Goal: Information Seeking & Learning: Learn about a topic

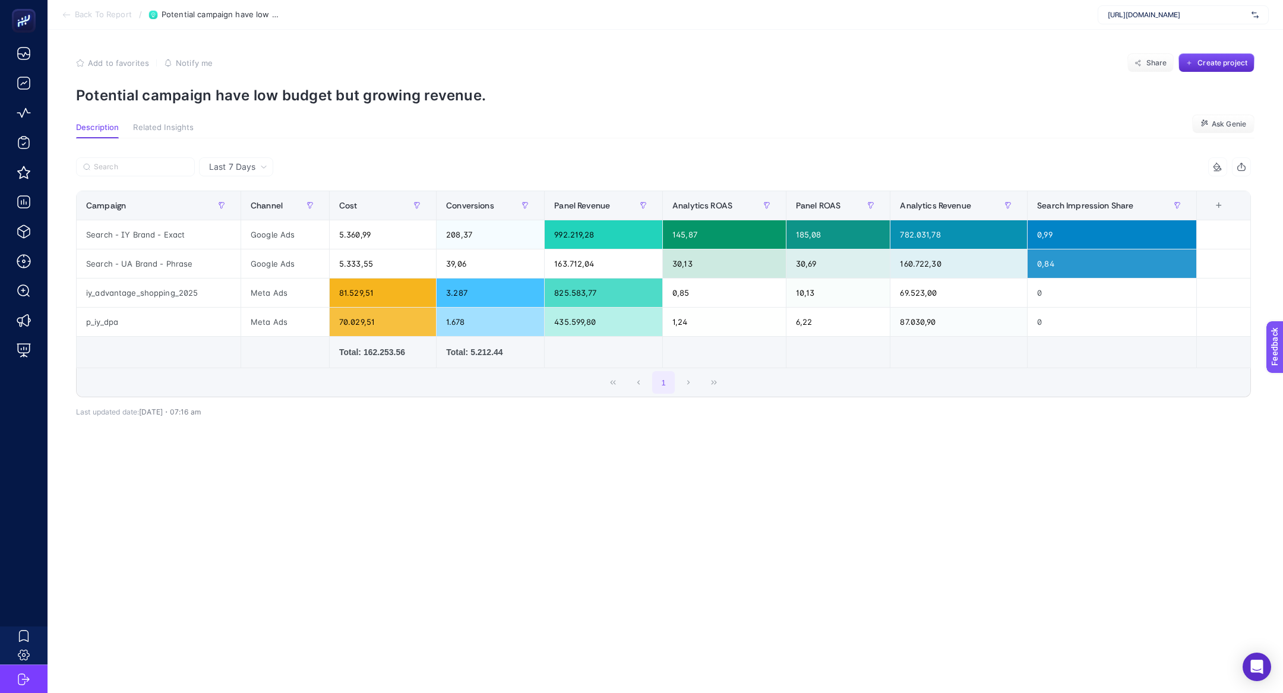
click at [1141, 19] on span "[URL][DOMAIN_NAME]" at bounding box center [1177, 15] width 139 height 10
type input "alba"
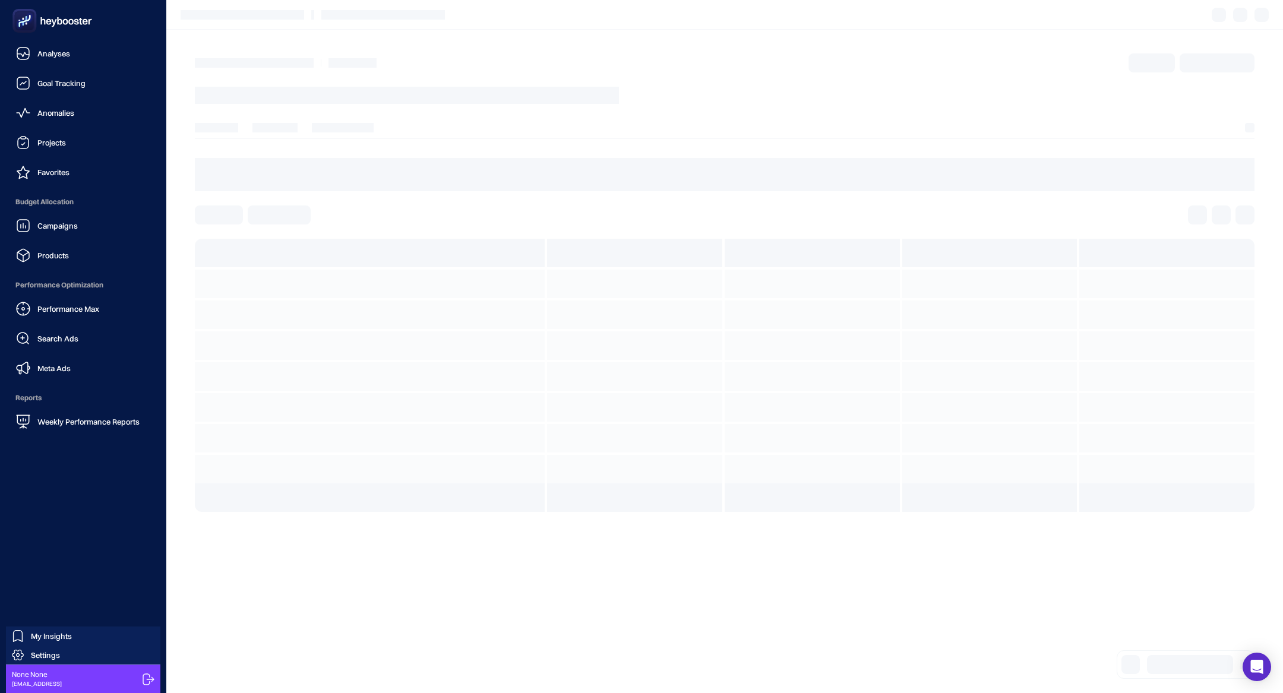
drag, startPoint x: 46, startPoint y: 25, endPoint x: 10, endPoint y: 22, distance: 35.8
click at [10, 22] on icon at bounding box center [53, 21] width 86 height 24
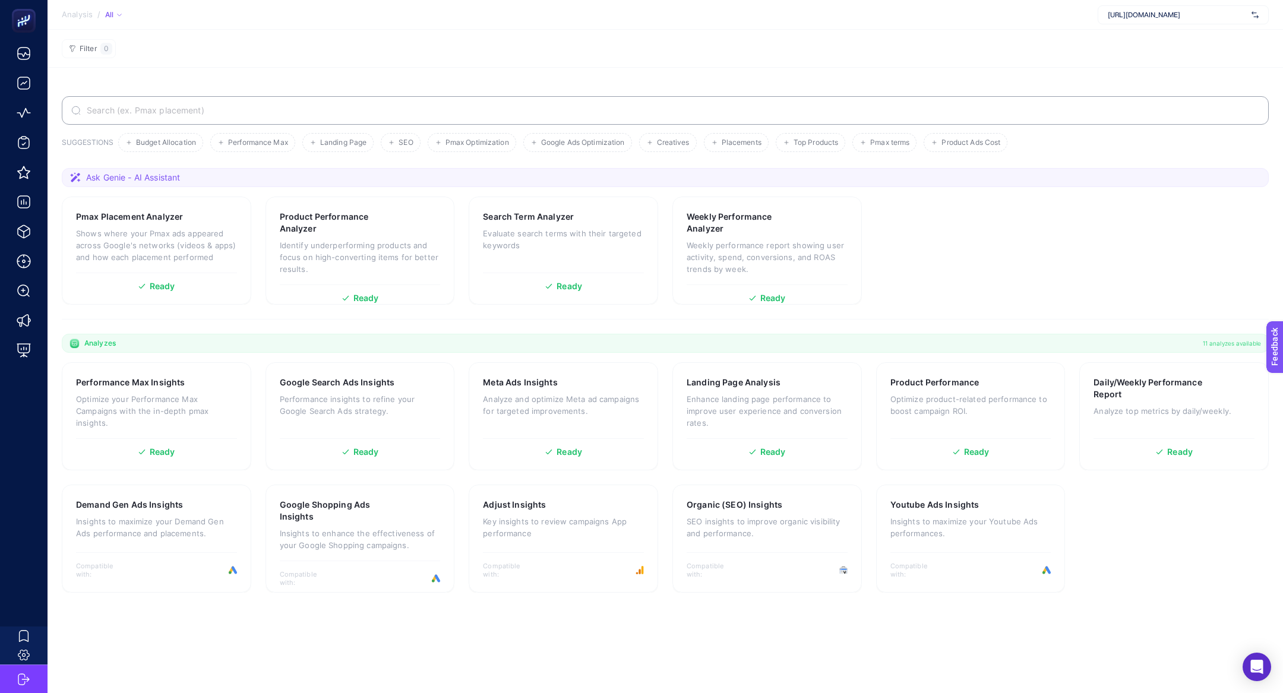
click at [1152, 11] on span "https://www.sporthink.com.tr/" at bounding box center [1177, 15] width 139 height 10
type input "alba"
click at [1167, 40] on span "[URL][DOMAIN_NAME]" at bounding box center [1144, 39] width 72 height 10
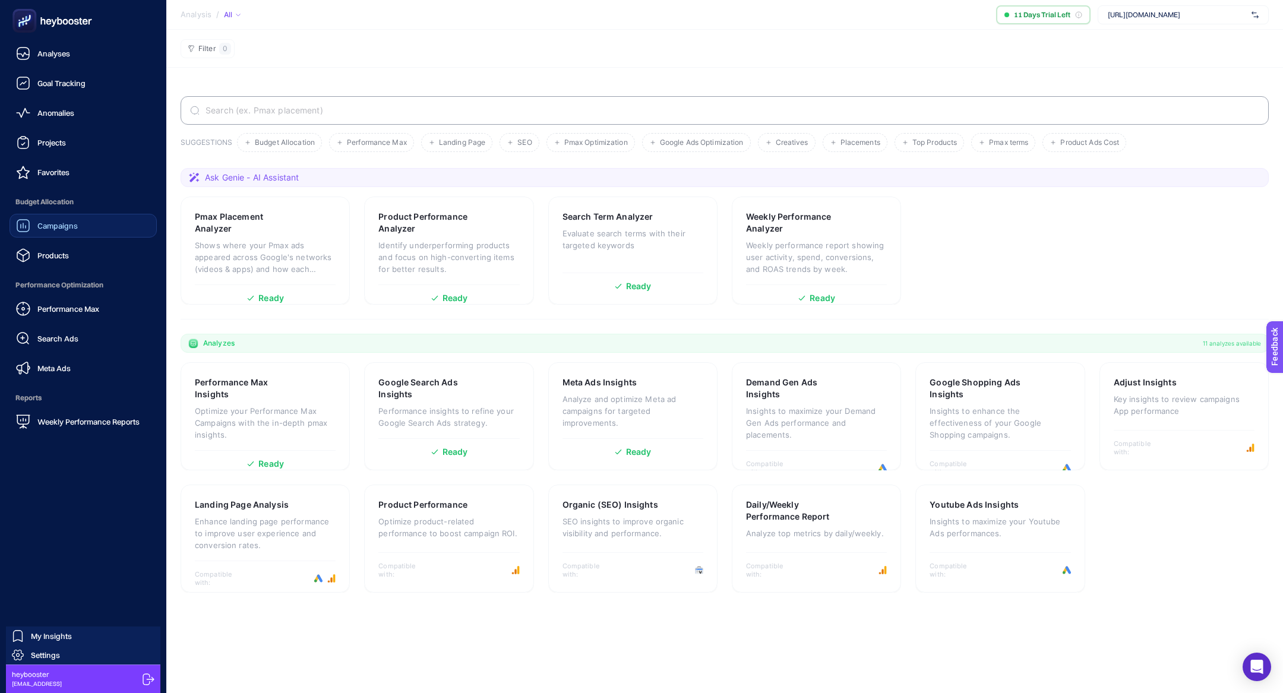
click at [102, 231] on link "Campaigns" at bounding box center [83, 226] width 147 height 24
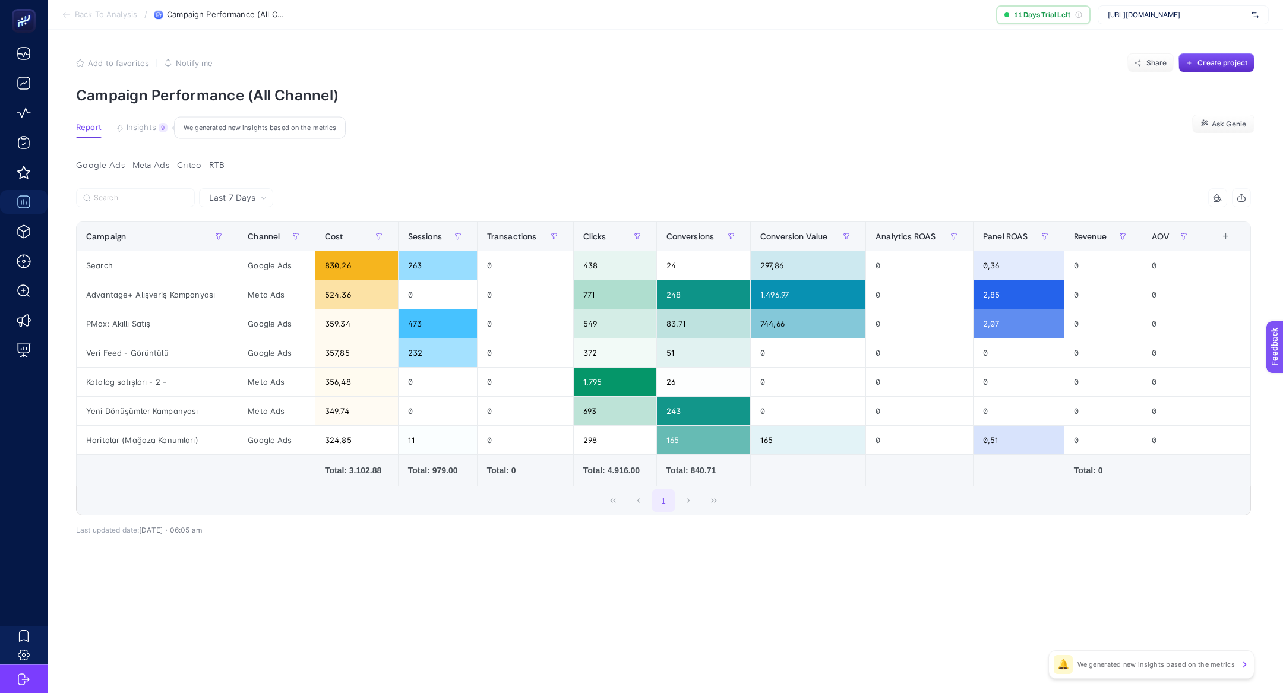
click at [149, 131] on span "Insights" at bounding box center [142, 128] width 30 height 10
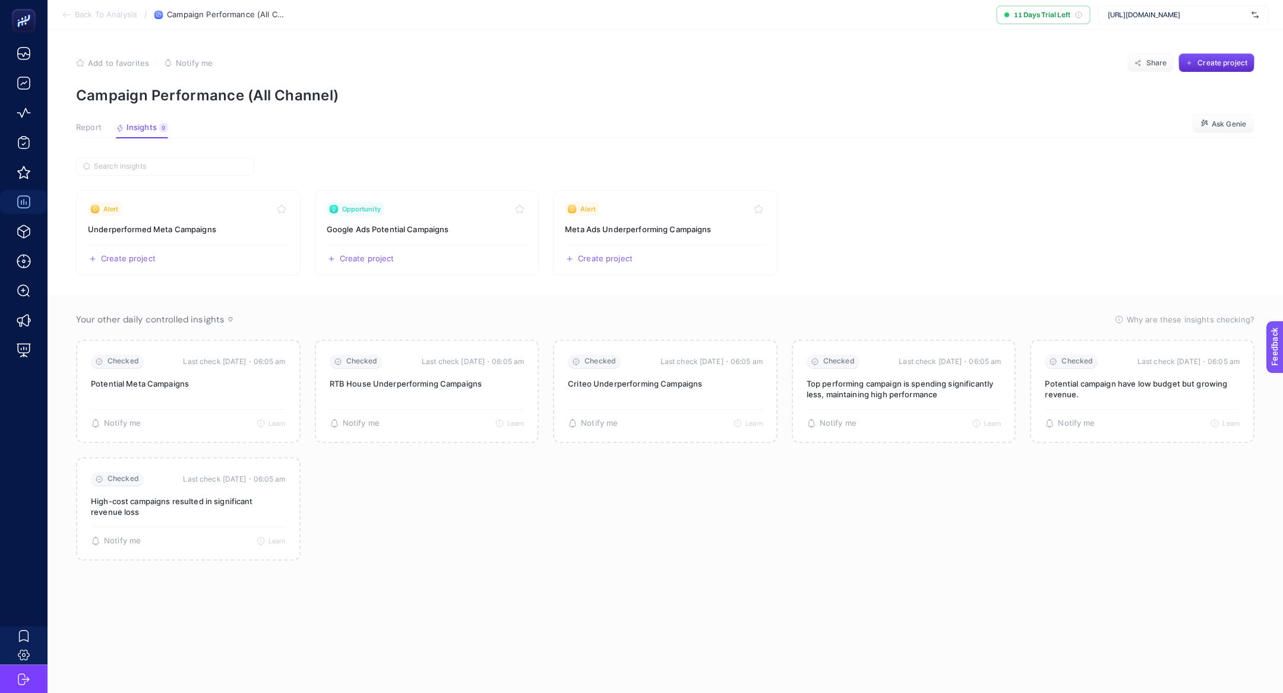
click at [116, 134] on button "Report" at bounding box center [142, 130] width 52 height 15
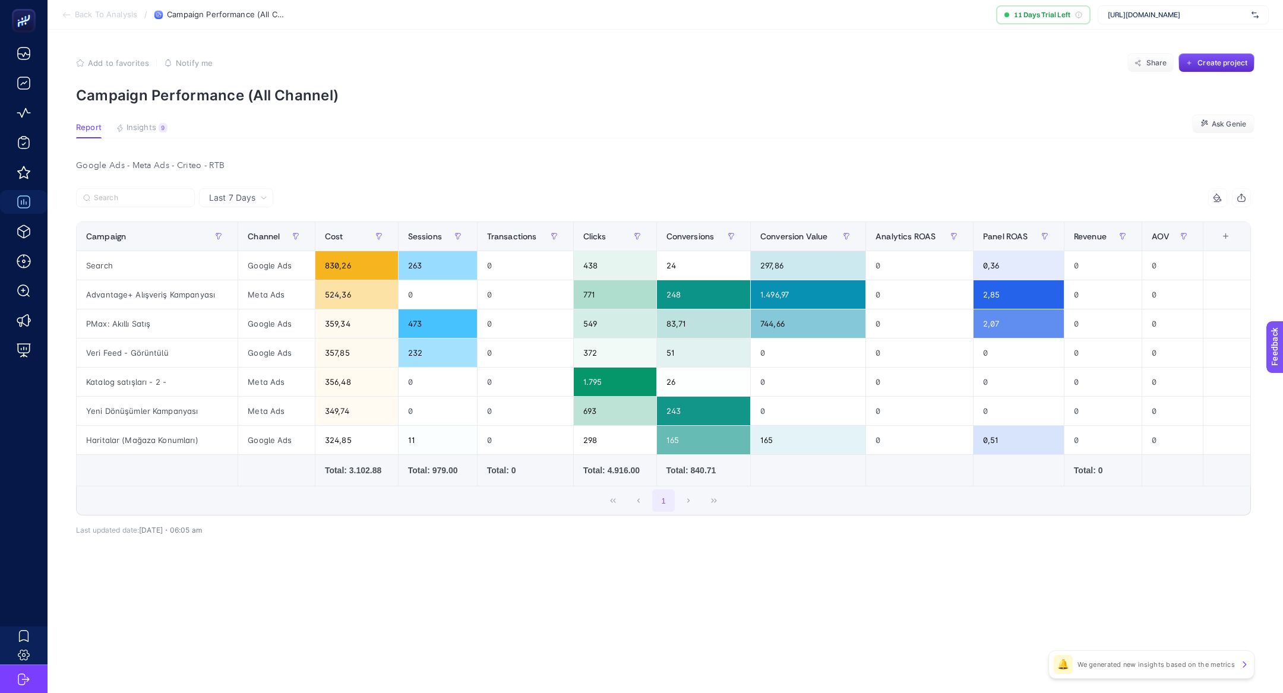
click at [1197, 10] on div "https://www.albashop.com.tr/" at bounding box center [1183, 14] width 171 height 19
type input "d"
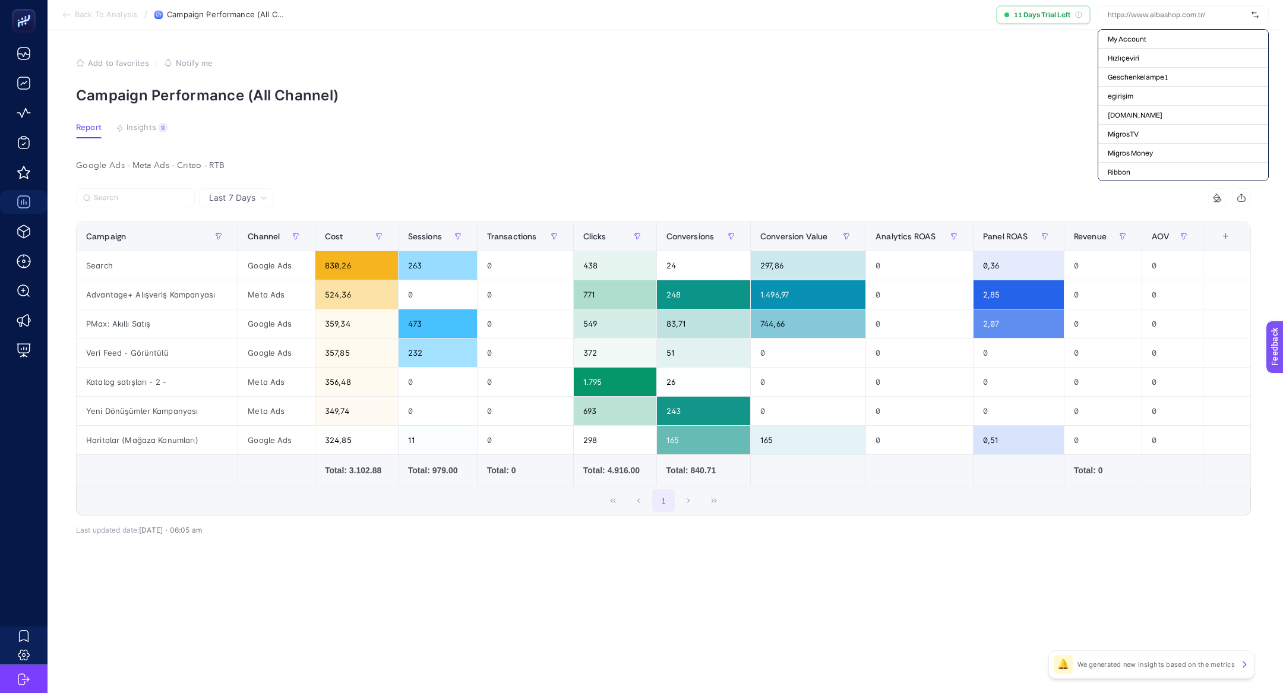
click at [15, 2] on div at bounding box center [24, 21] width 48 height 42
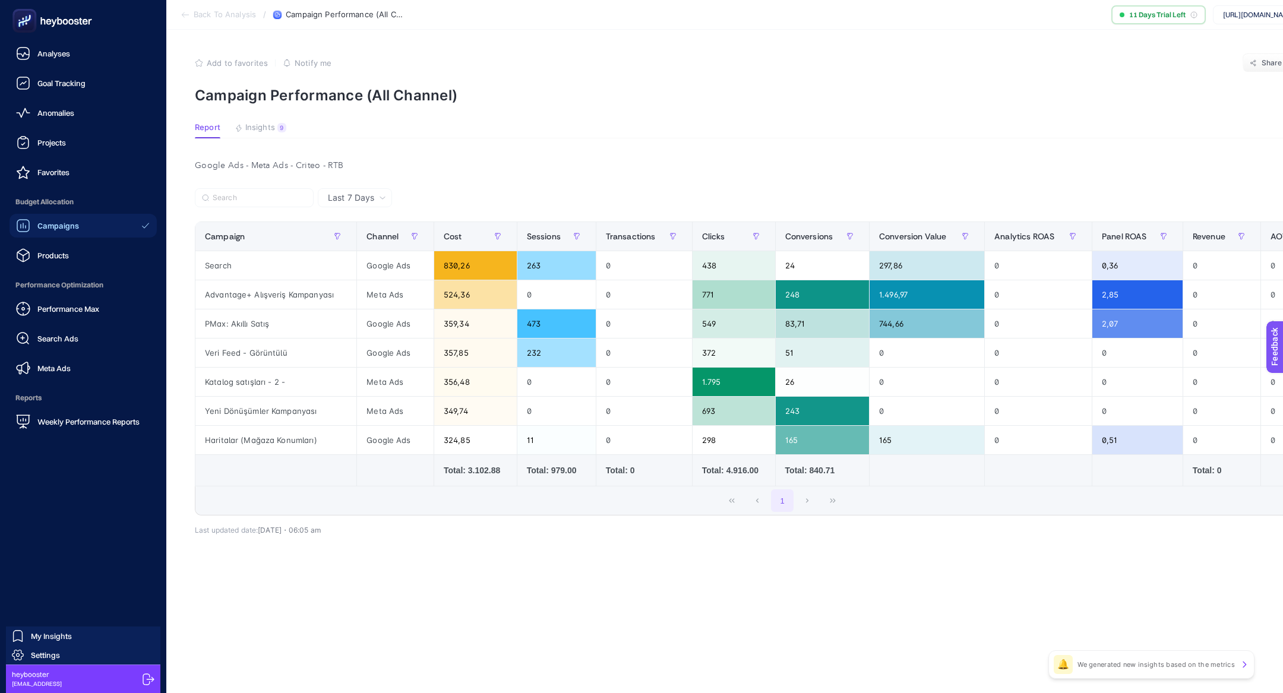
click at [17, 9] on icon at bounding box center [53, 21] width 86 height 24
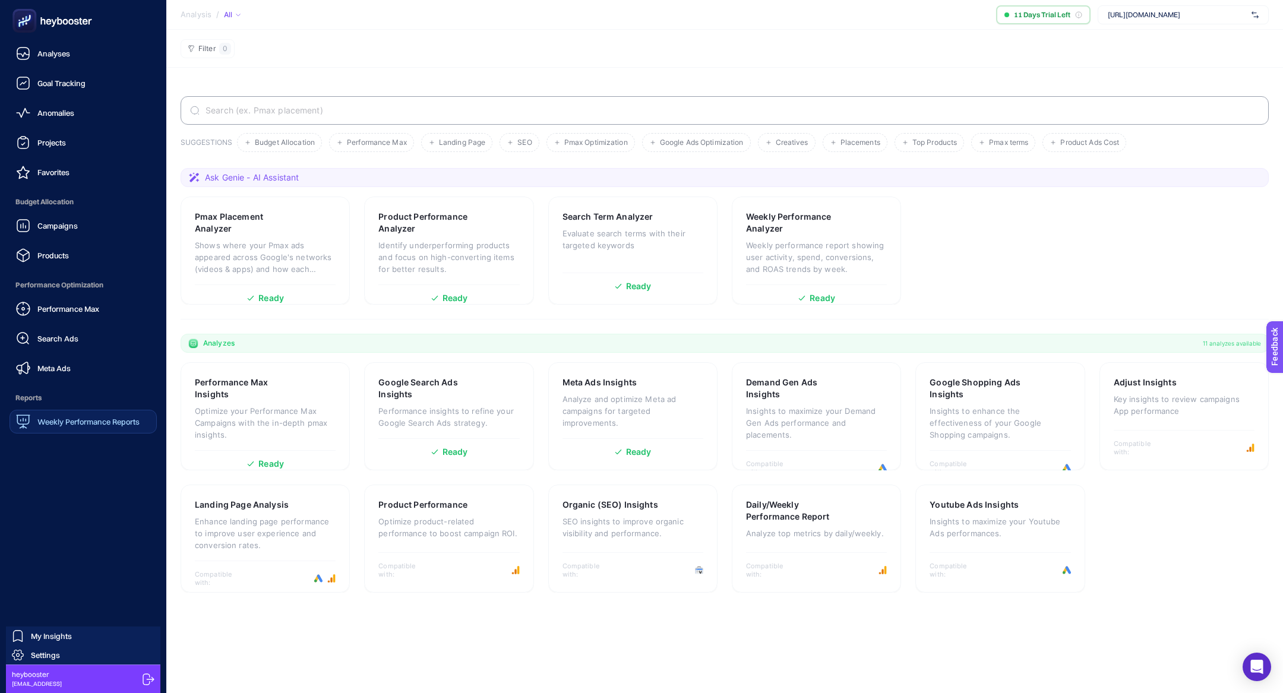
click at [68, 421] on span "Weekly Performance Reports" at bounding box center [88, 422] width 102 height 10
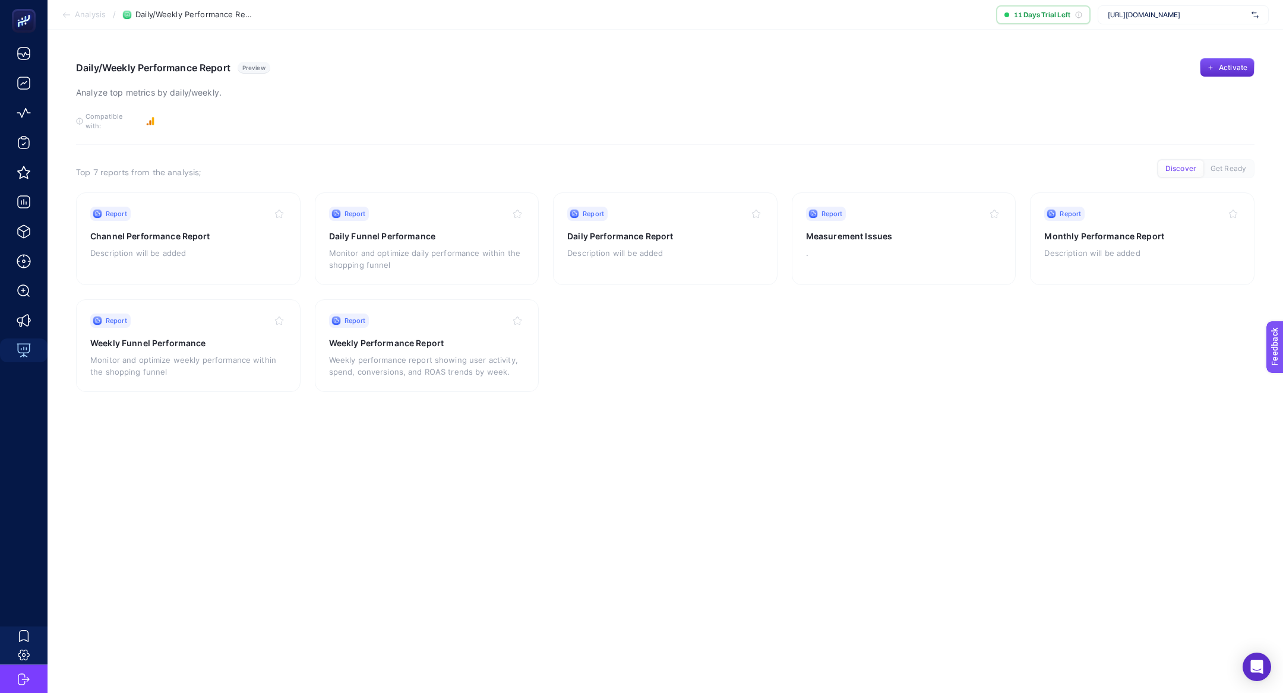
click at [1157, 6] on div "https://www.albashop.com.tr/" at bounding box center [1183, 14] width 171 height 19
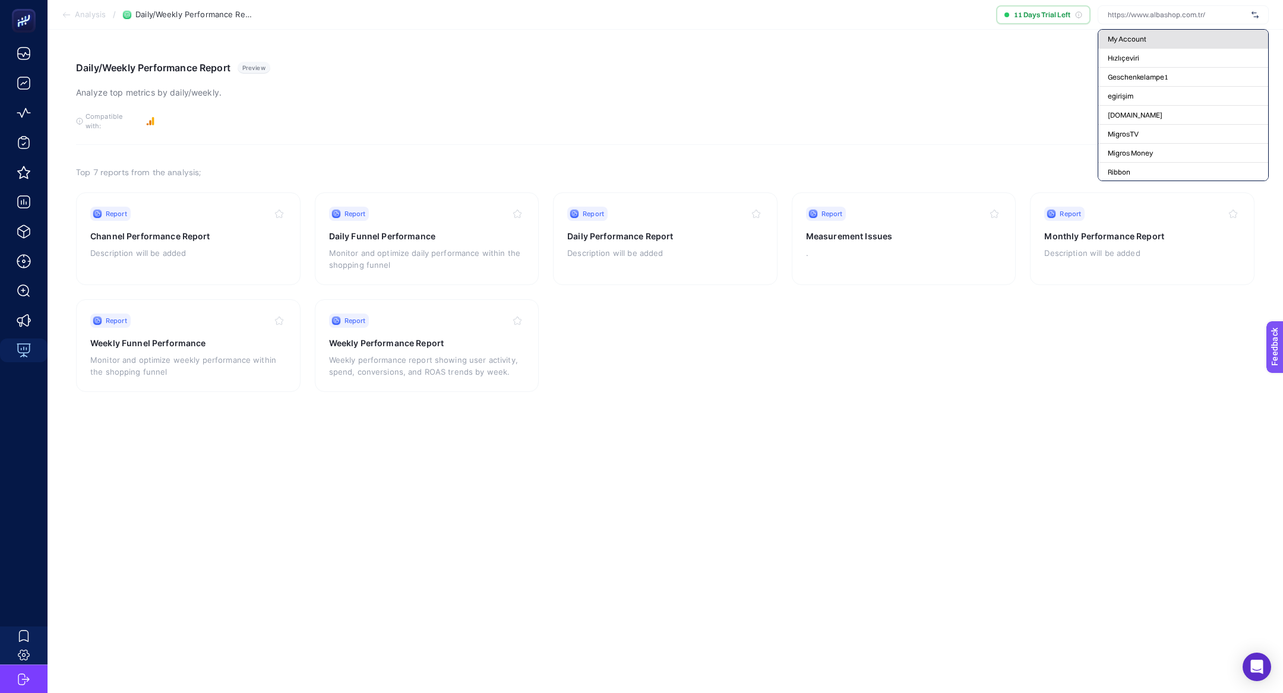
click at [1121, 42] on span "My Account" at bounding box center [1127, 39] width 39 height 10
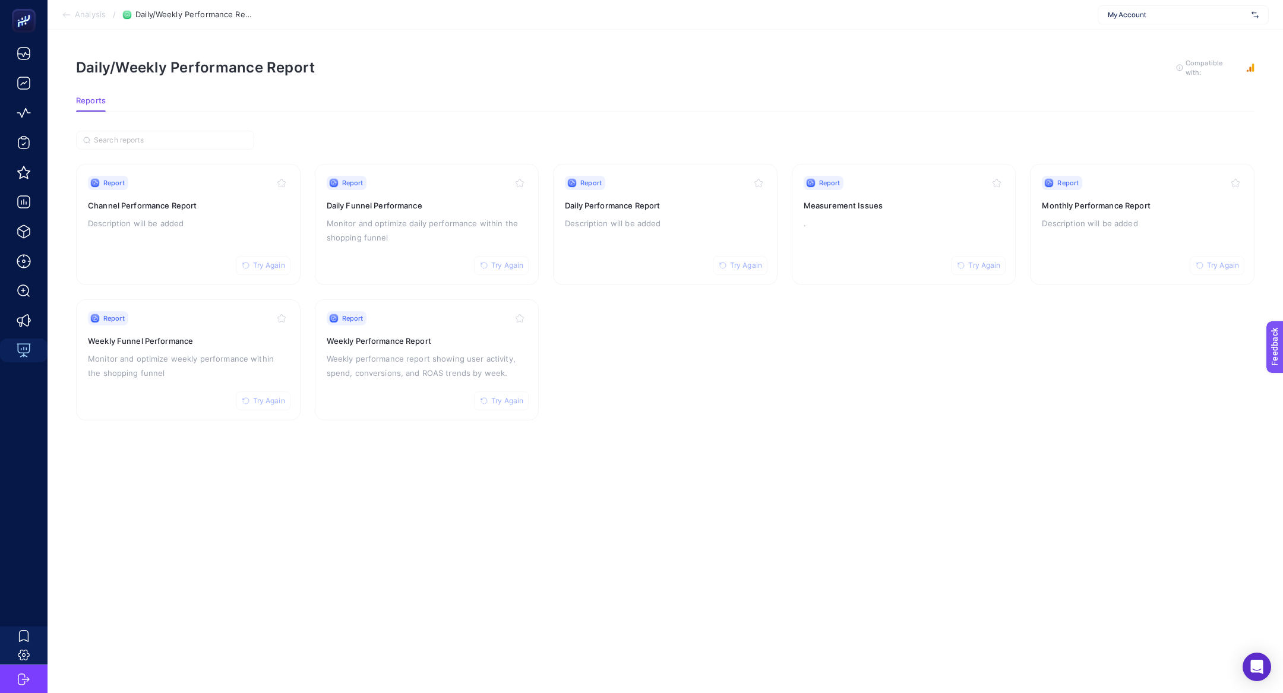
click at [1134, 20] on div "My Account" at bounding box center [1183, 14] width 171 height 19
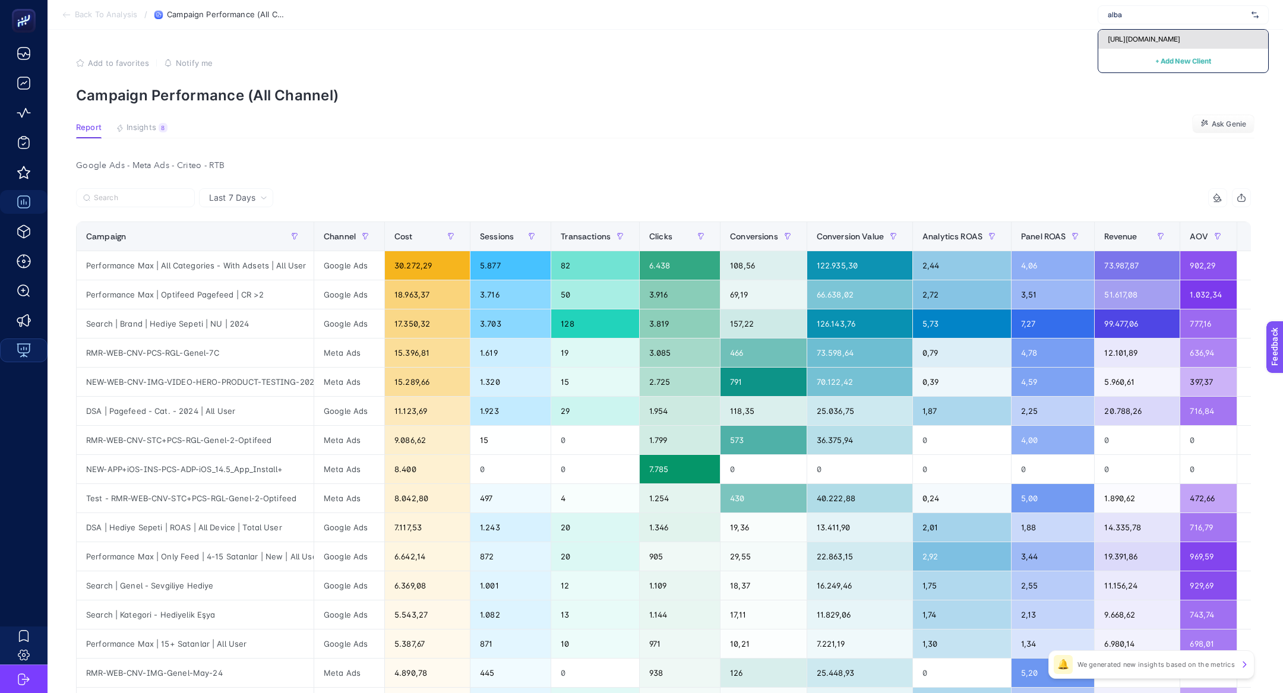
type input "alba"
click at [1173, 37] on span "https://www.albashop.com.tr/" at bounding box center [1144, 39] width 72 height 10
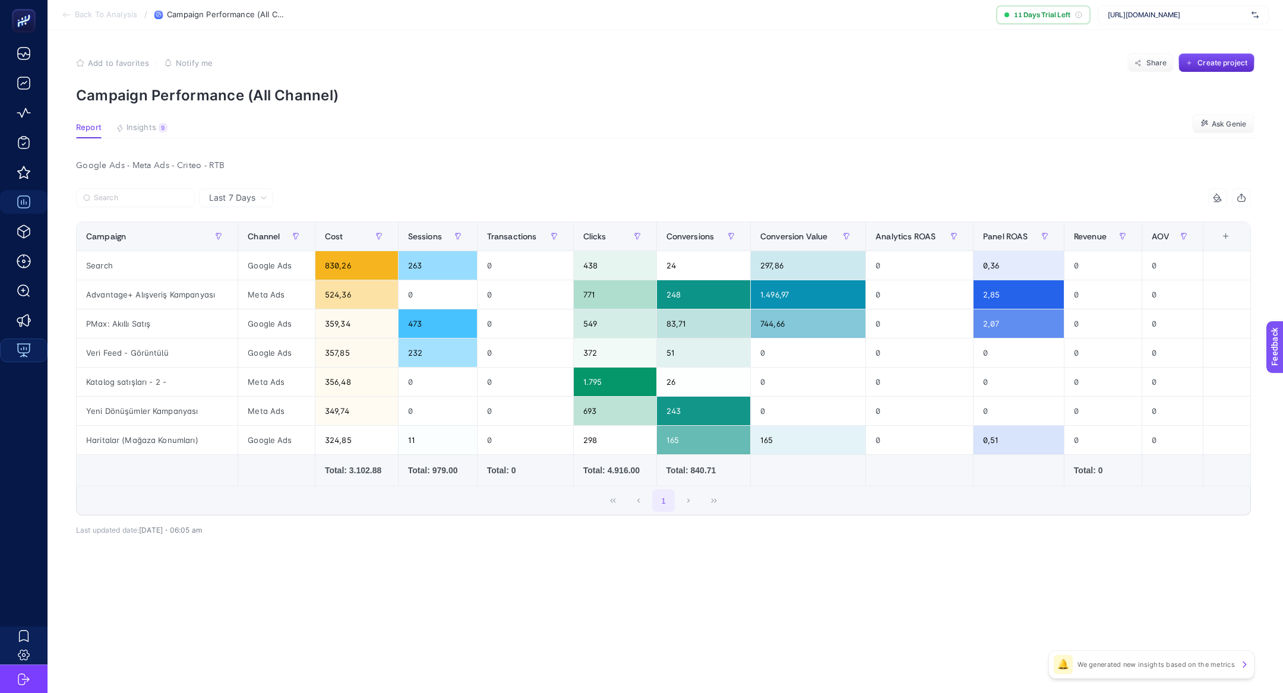
click at [1162, 27] on section "Back To Analysis / Campaign Performance (All Channel) 11 Days Trial Left https:…" at bounding box center [666, 15] width 1236 height 30
click at [1162, 15] on span "https://www.albashop.com.tr/" at bounding box center [1177, 15] width 139 height 10
type input "mediamar"
click at [1146, 22] on div "mediamar" at bounding box center [1183, 14] width 171 height 19
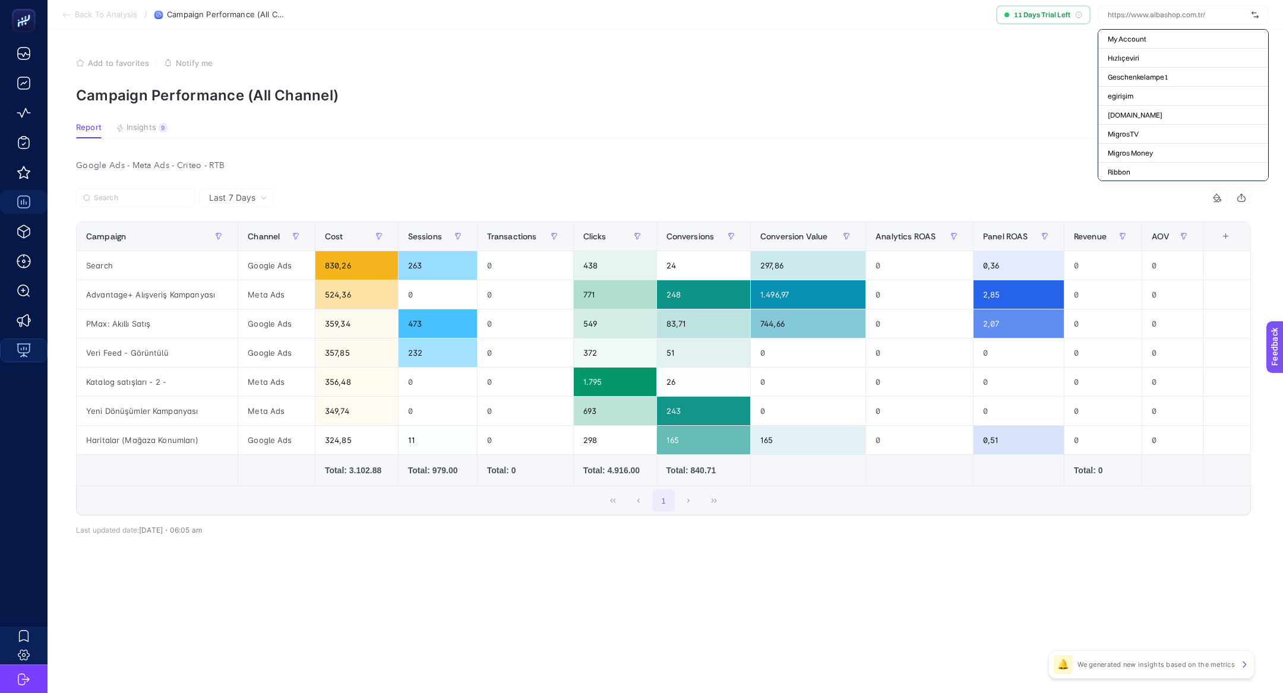
click at [1146, 19] on input "text" at bounding box center [1177, 15] width 139 height 10
type input "vans"
click at [1161, 68] on div "Vans" at bounding box center [1184, 77] width 170 height 19
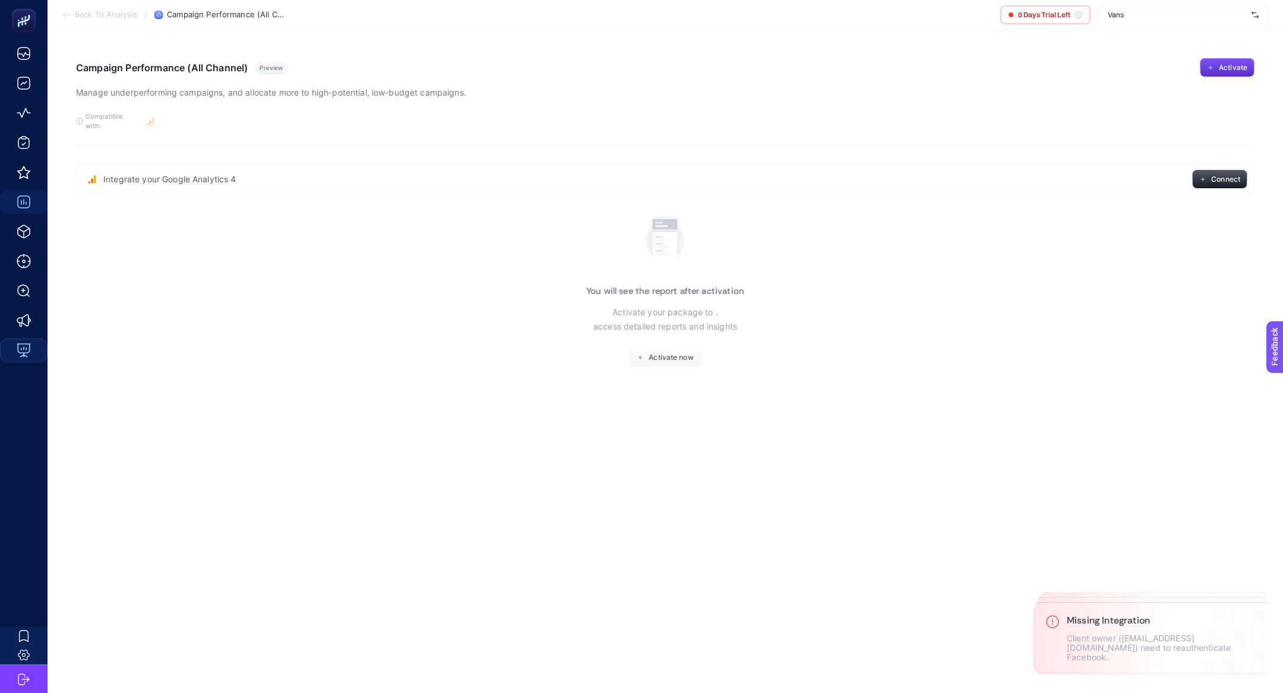
click at [1167, 23] on div "Vans" at bounding box center [1183, 14] width 171 height 19
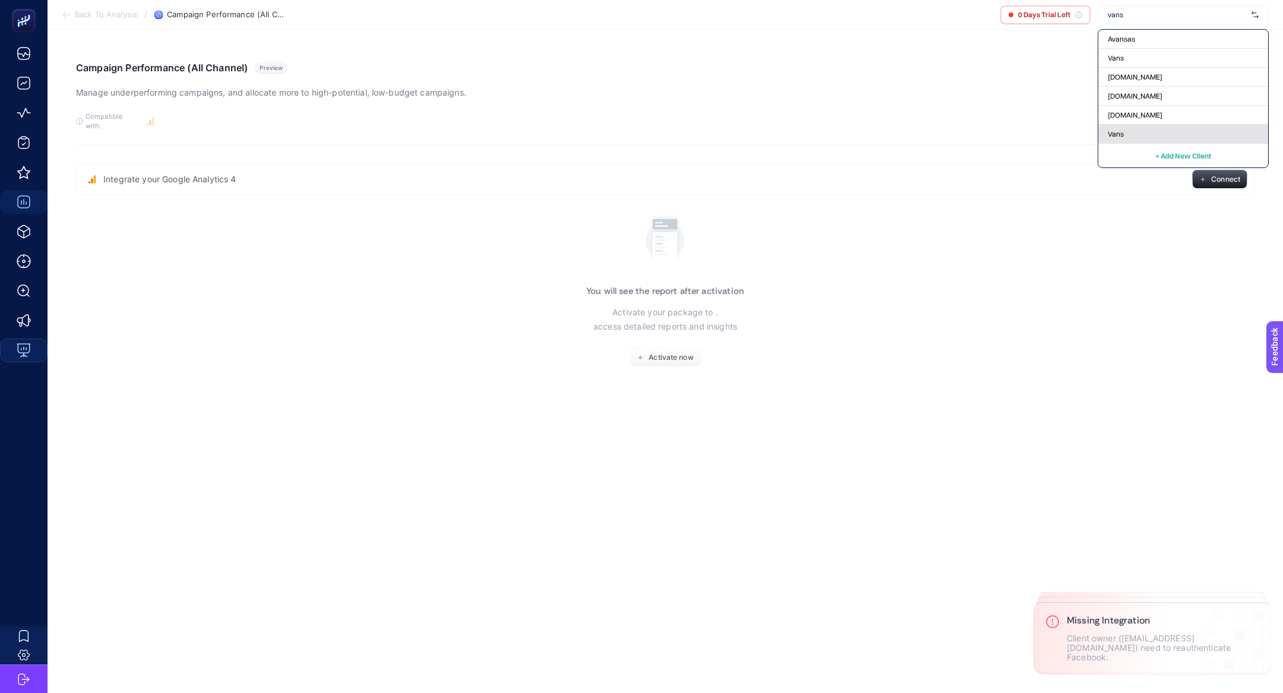
type input "vans"
click at [1162, 132] on div "Vans" at bounding box center [1184, 134] width 170 height 19
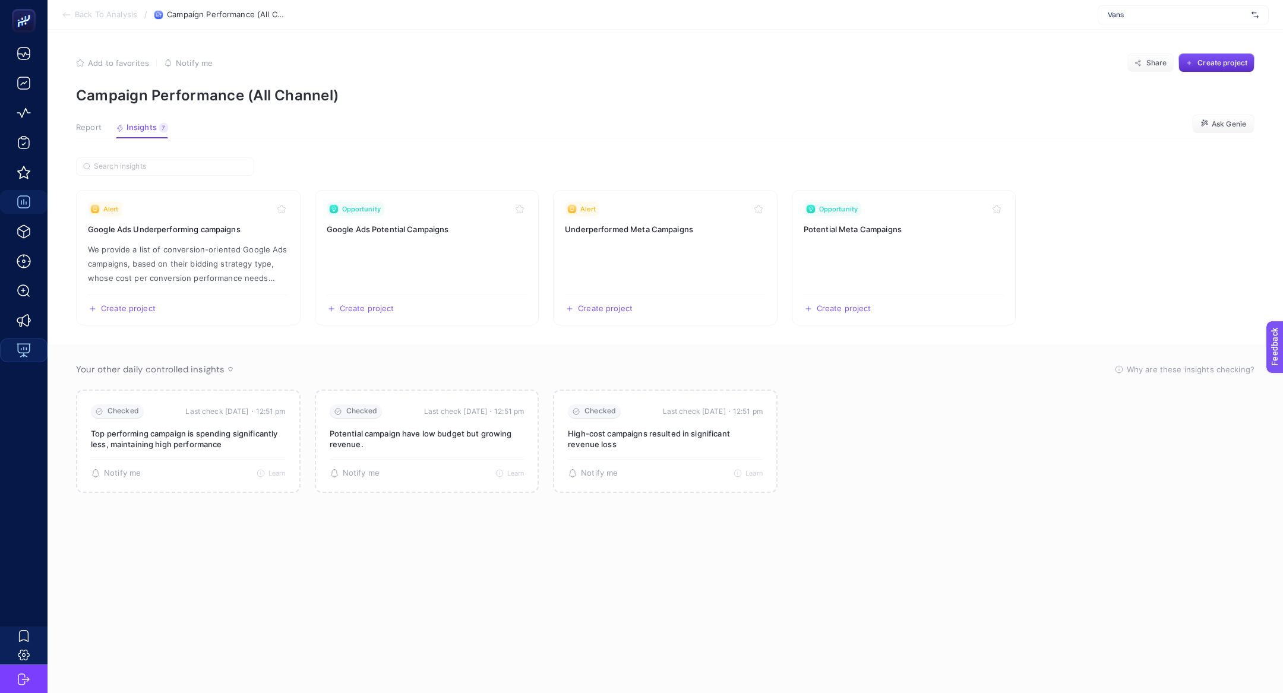
click at [73, 119] on article "Add to favorites false Notify me Share Create project Campaign Performance (All…" at bounding box center [666, 362] width 1236 height 664
click at [92, 128] on span "Report" at bounding box center [89, 128] width 26 height 10
